Goal: Transaction & Acquisition: Book appointment/travel/reservation

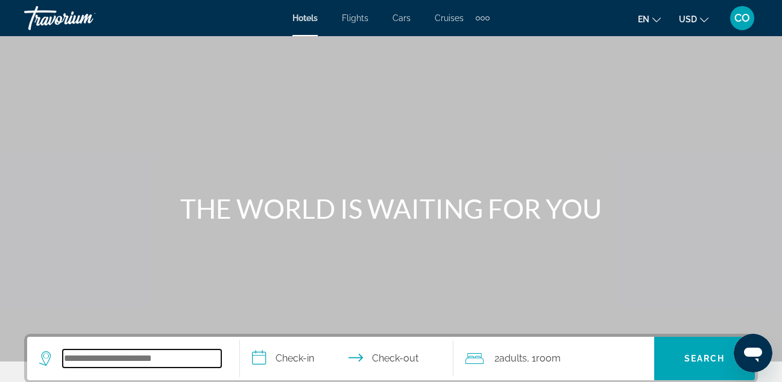
click at [89, 362] on input "Search widget" at bounding box center [142, 359] width 159 height 18
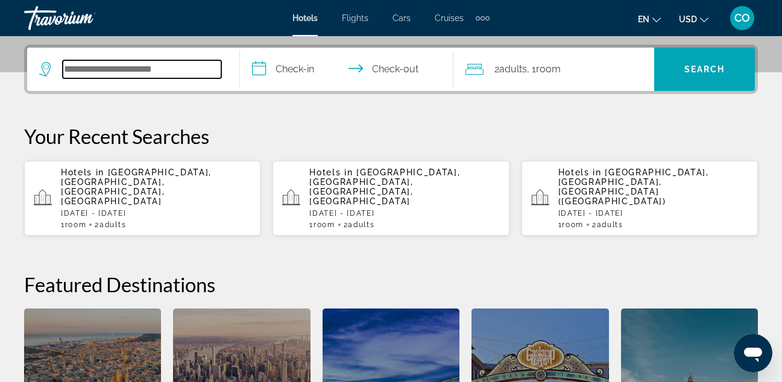
scroll to position [295, 0]
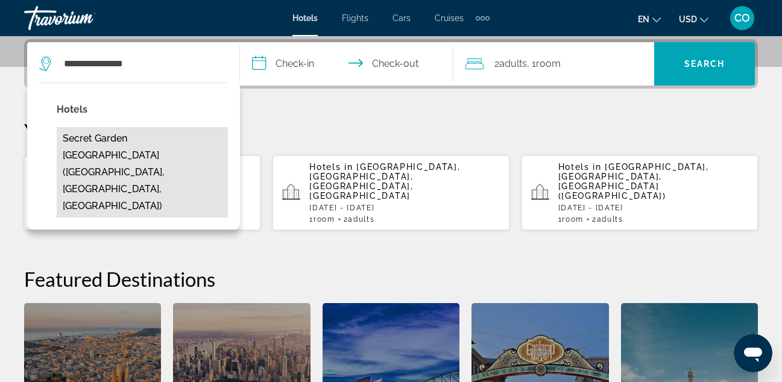
click at [77, 130] on button "Secret Garden [GEOGRAPHIC_DATA] ([GEOGRAPHIC_DATA], [GEOGRAPHIC_DATA], [GEOGRAP…" at bounding box center [142, 172] width 171 height 90
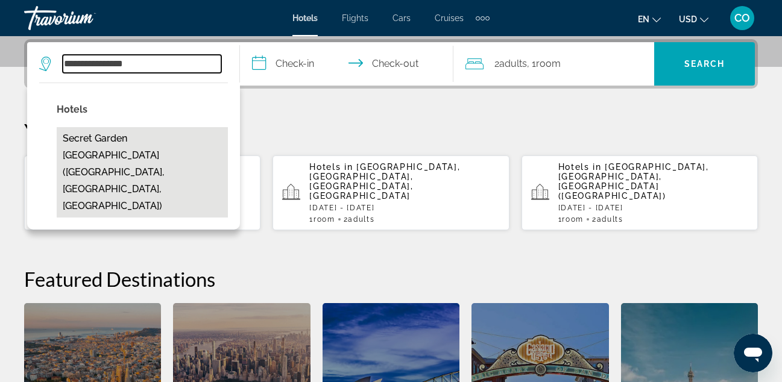
type input "**********"
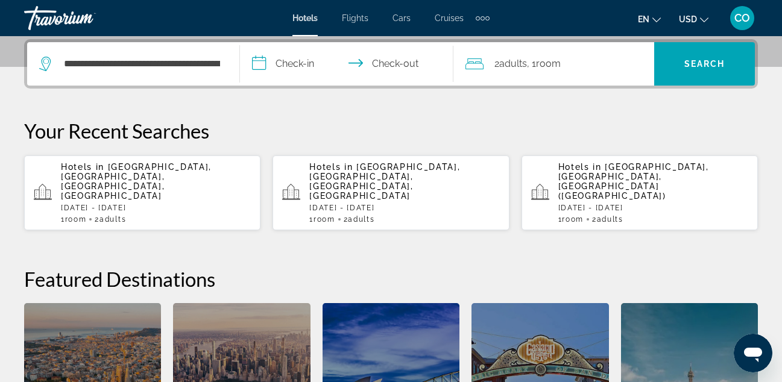
click at [305, 77] on input "**********" at bounding box center [349, 65] width 218 height 47
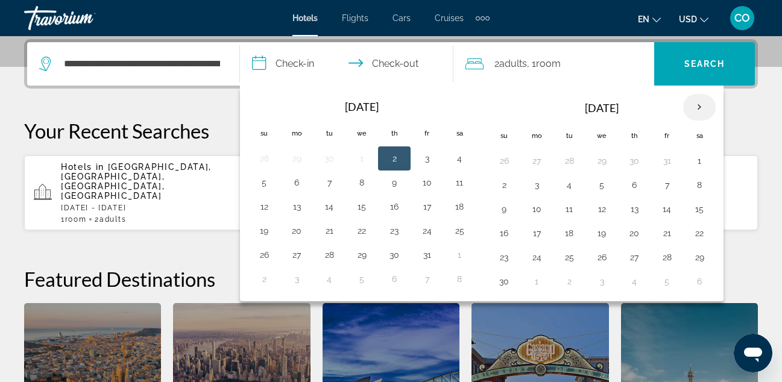
click at [696, 108] on th "Next month" at bounding box center [699, 107] width 33 height 27
click at [504, 252] on button "28" at bounding box center [503, 257] width 19 height 17
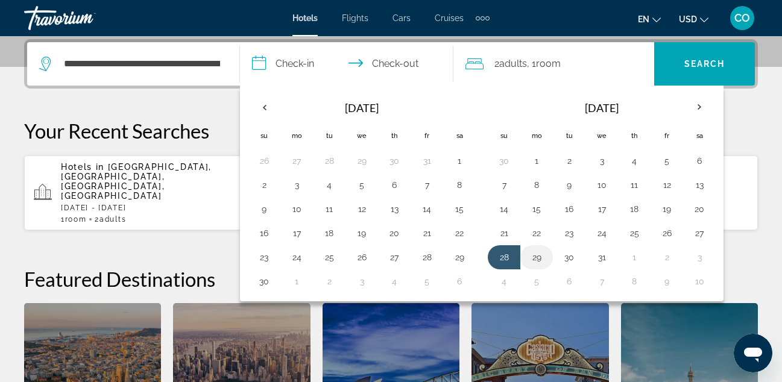
click at [544, 257] on button "29" at bounding box center [536, 257] width 19 height 17
type input "**********"
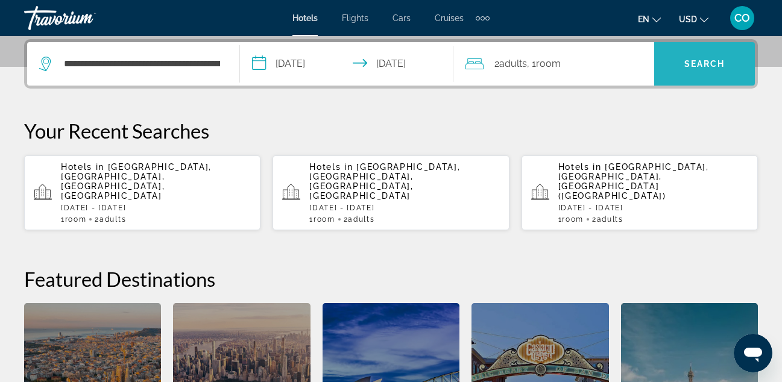
click at [677, 52] on span "Search widget" at bounding box center [704, 63] width 101 height 29
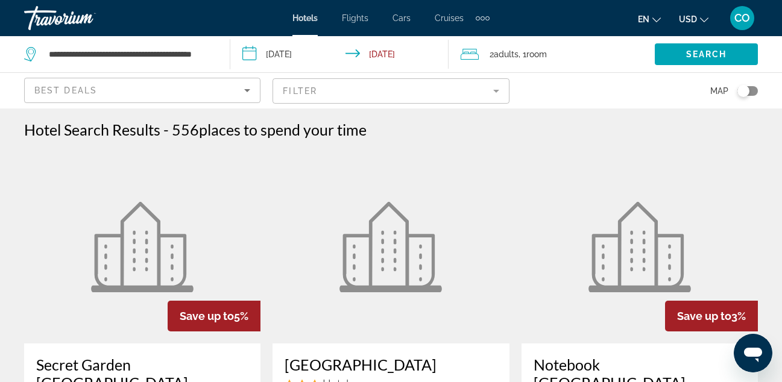
click at [159, 290] on img "Main content" at bounding box center [142, 247] width 103 height 90
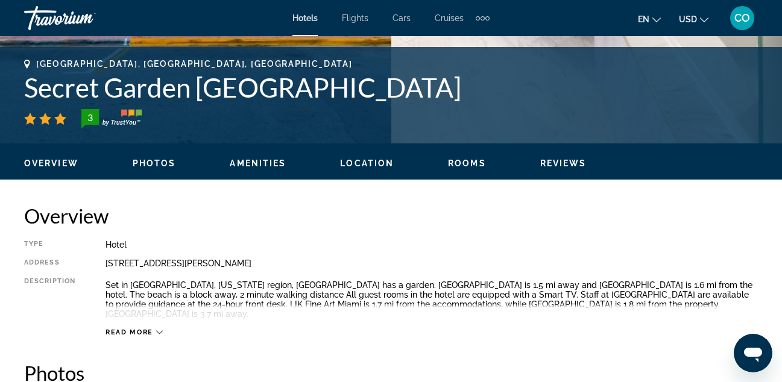
scroll to position [465, 0]
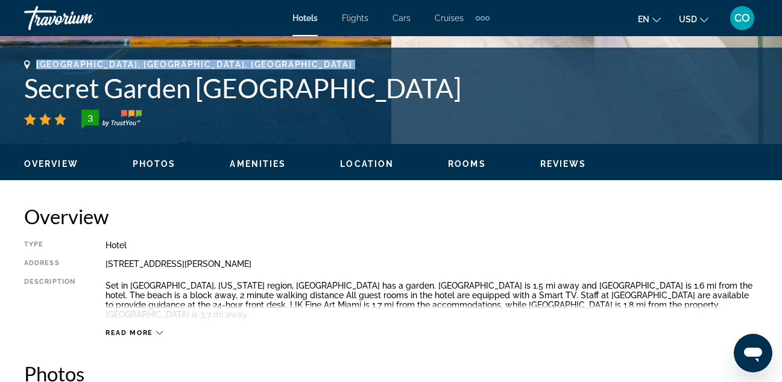
drag, startPoint x: 27, startPoint y: 89, endPoint x: 110, endPoint y: 52, distance: 90.7
click at [110, 52] on div "Miami Beach, FL, United States Secret Garden Miami Beach 3 Address 4210 Collins…" at bounding box center [391, 96] width 782 height 96
click at [19, 87] on div "Miami Beach, FL, United States Secret Garden Miami Beach 3 Address 4210 Collins…" at bounding box center [391, 96] width 782 height 72
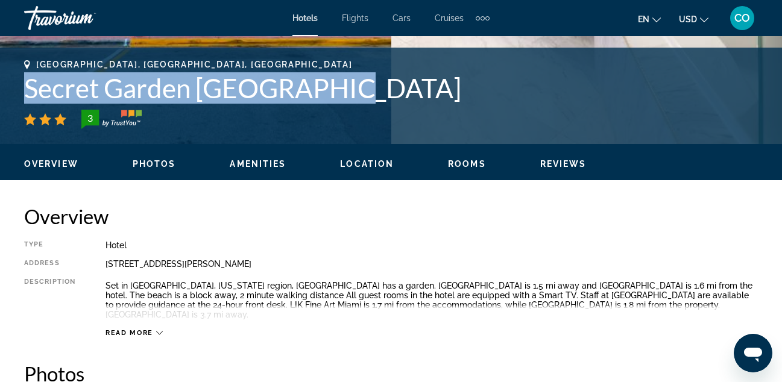
drag, startPoint x: 27, startPoint y: 91, endPoint x: 349, endPoint y: 89, distance: 322.0
click at [349, 89] on h1 "Secret Garden Miami Beach" at bounding box center [391, 87] width 734 height 31
copy h1 "Secret Garden Miami Beach"
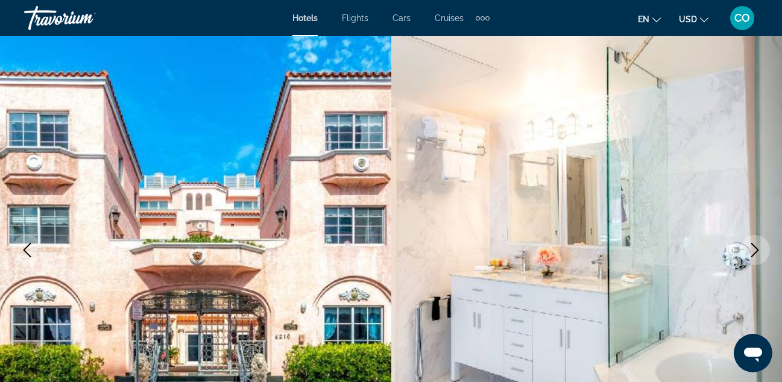
scroll to position [0, 0]
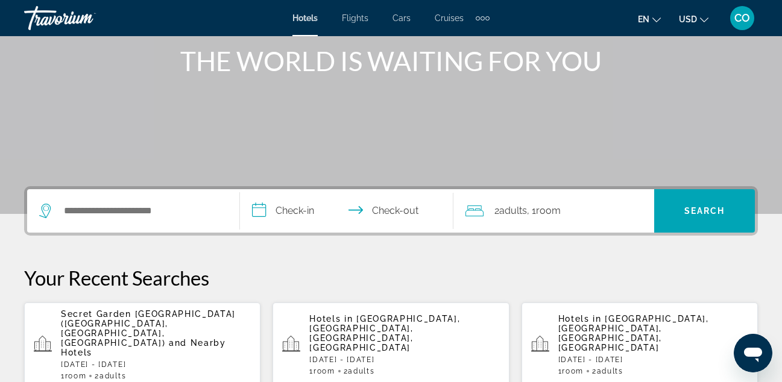
scroll to position [150, 0]
